Goal: Register for event/course

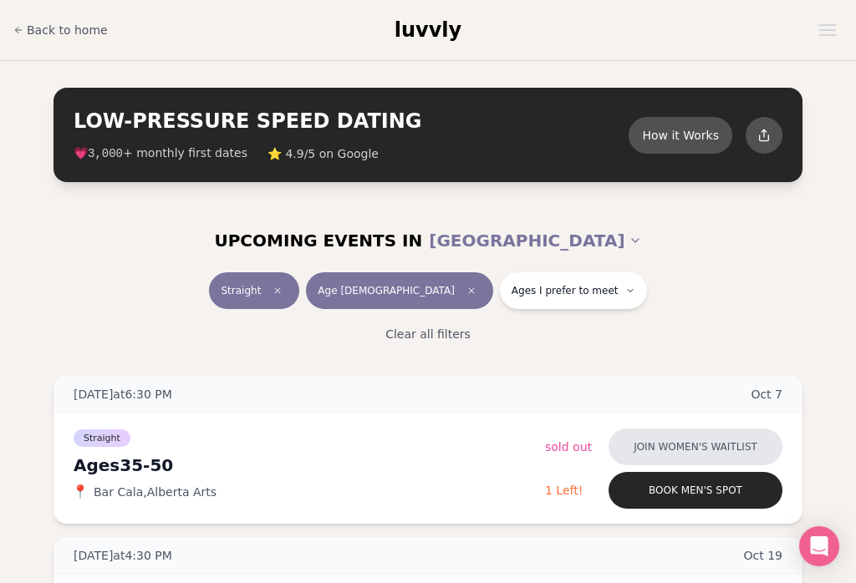
click at [702, 139] on button "How it Works" at bounding box center [680, 135] width 104 height 37
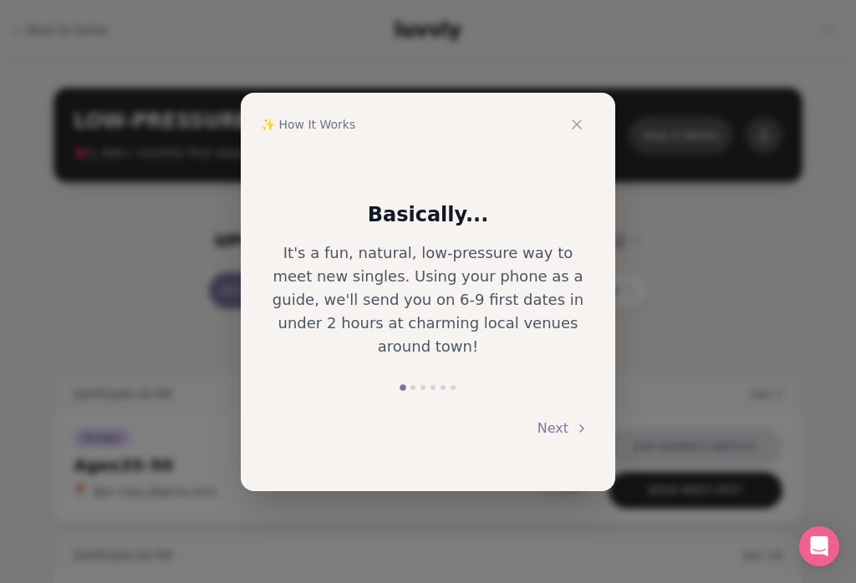
click at [563, 421] on button "Next" at bounding box center [562, 428] width 51 height 37
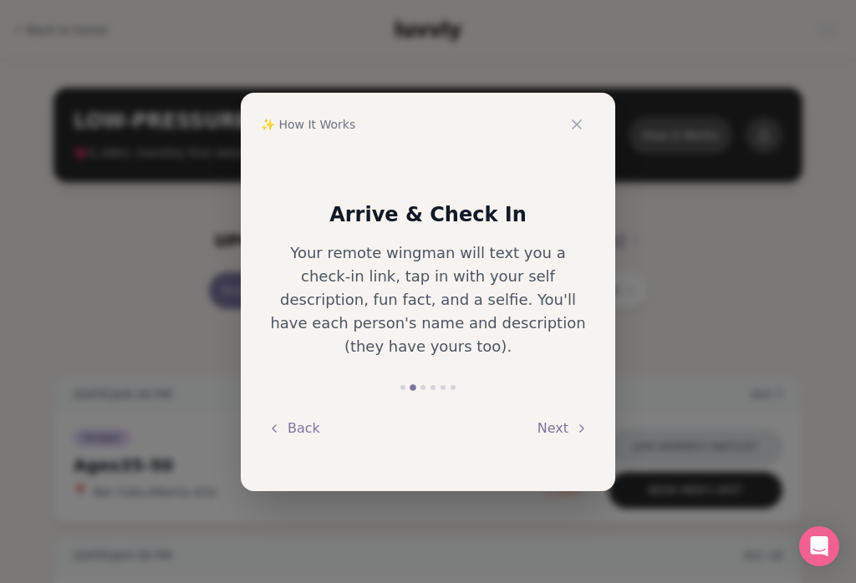
click at [557, 413] on button "Next" at bounding box center [562, 428] width 51 height 37
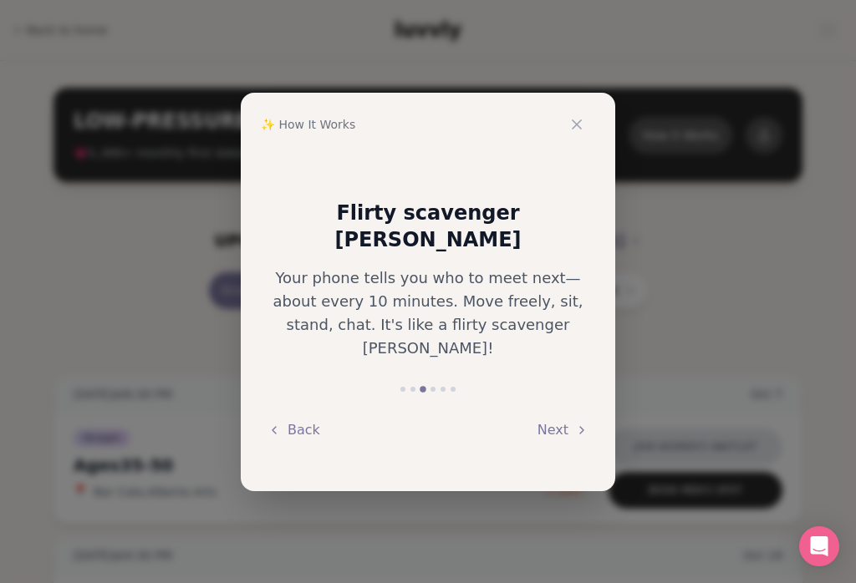
click at [561, 412] on button "Next" at bounding box center [562, 430] width 51 height 37
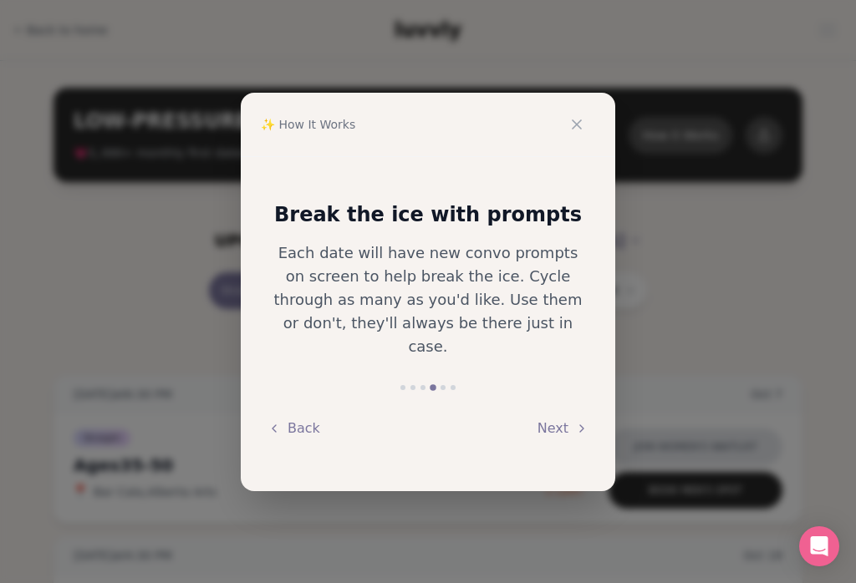
click at [572, 419] on button "Next" at bounding box center [562, 428] width 51 height 37
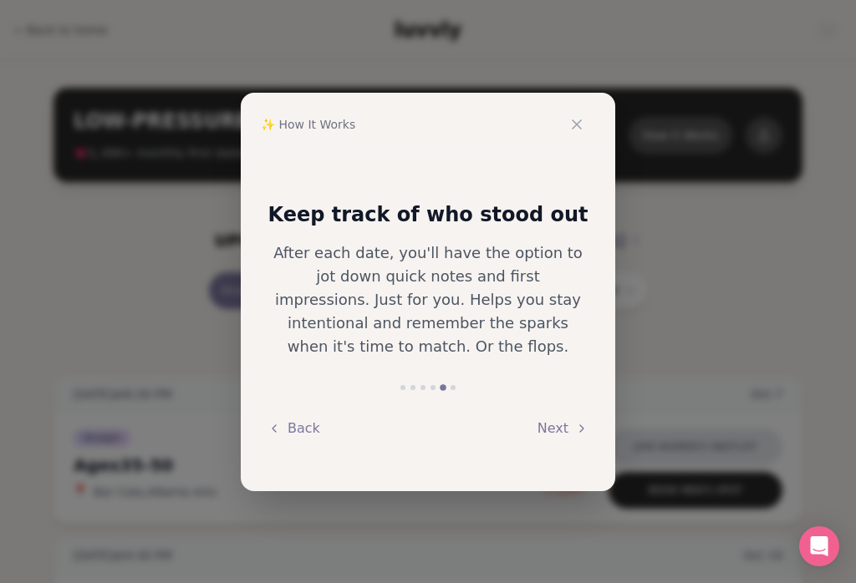
click at [576, 426] on button "Next" at bounding box center [562, 428] width 51 height 37
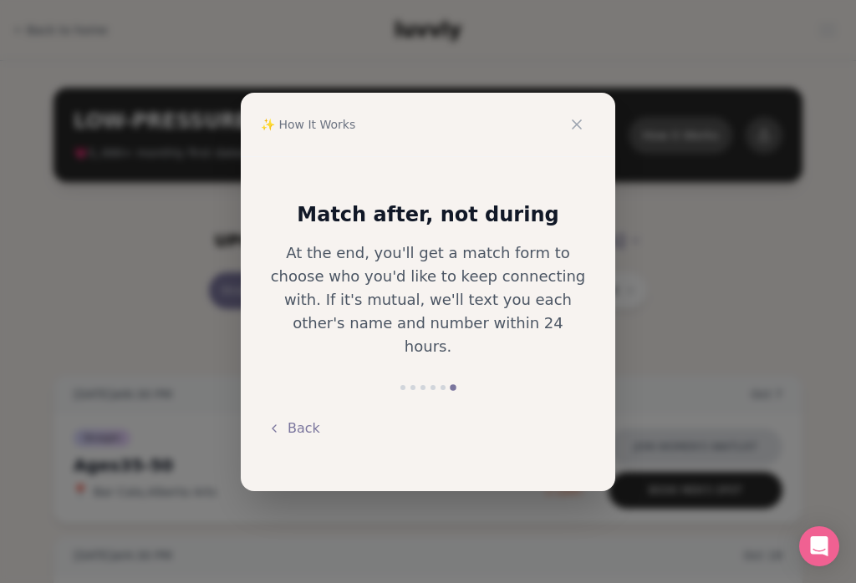
click at [584, 133] on button at bounding box center [576, 124] width 37 height 37
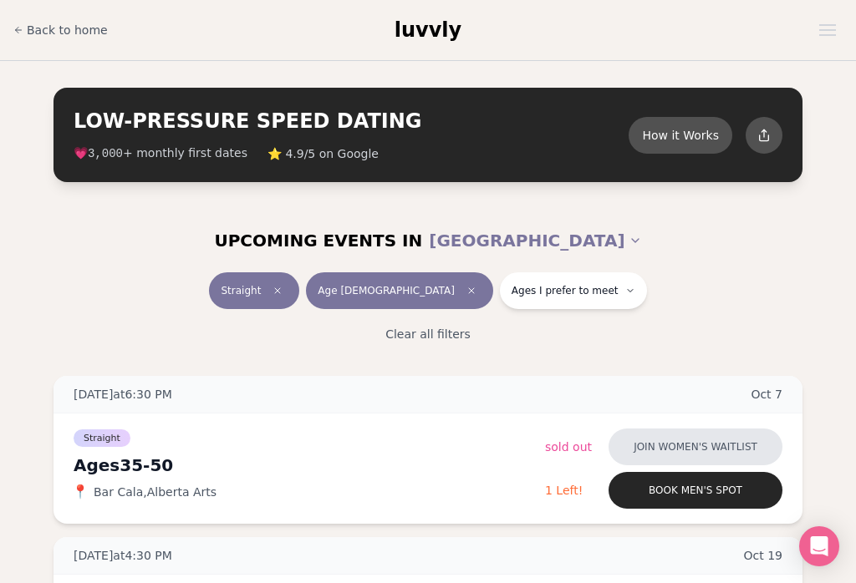
click at [578, 297] on button "Ages I prefer to meet" at bounding box center [573, 290] width 147 height 37
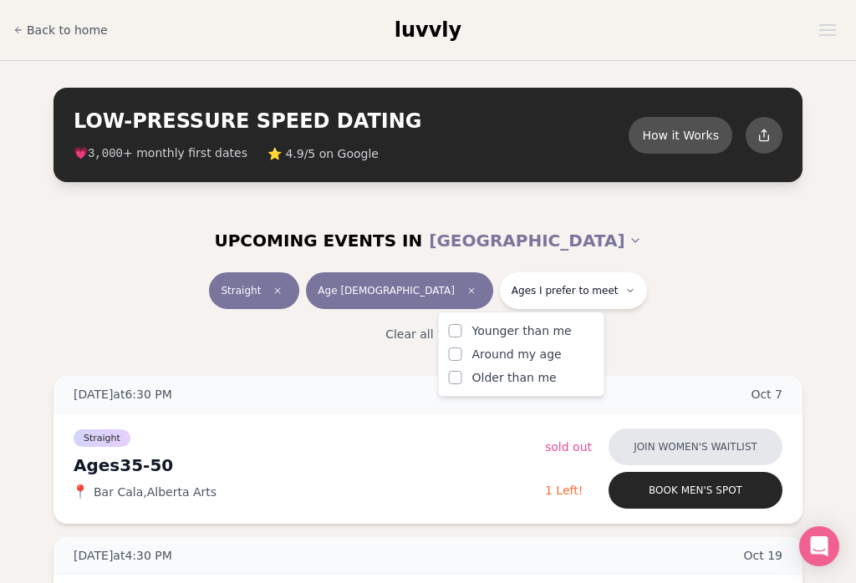
click at [460, 378] on button "Older than me" at bounding box center [455, 377] width 13 height 13
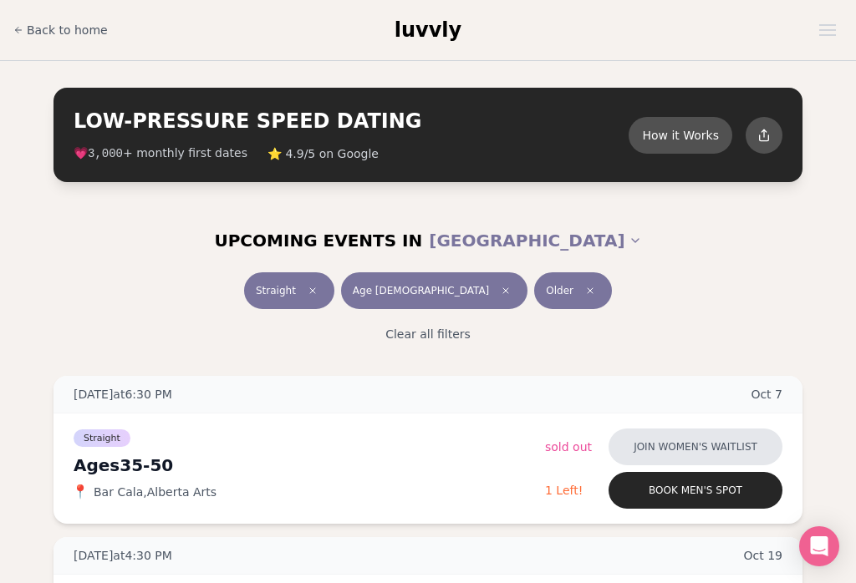
click at [795, 246] on div "UPCOMING EVENTS IN PORTLAND" at bounding box center [427, 240] width 829 height 37
